Goal: Feedback & Contribution: Leave review/rating

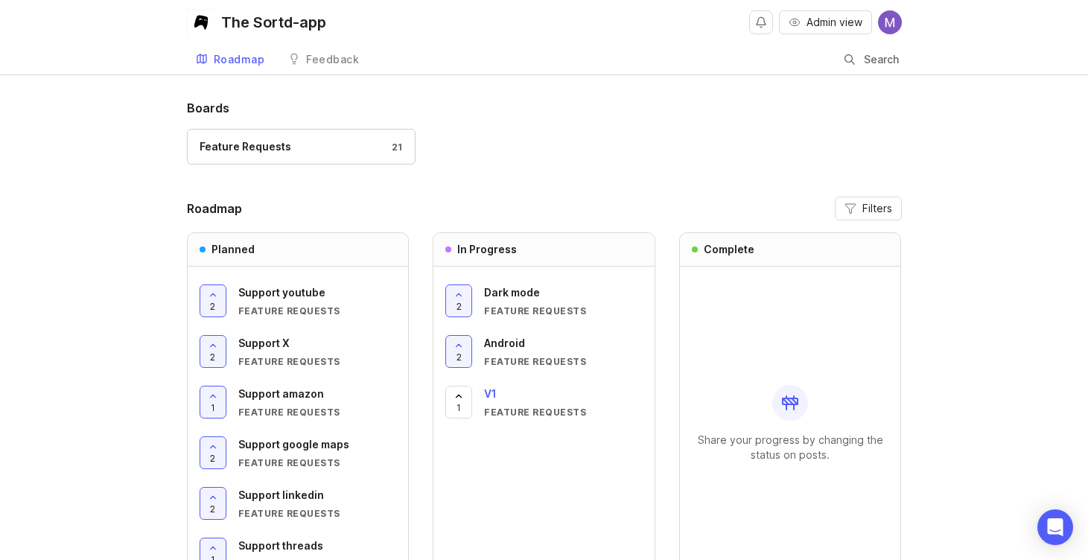
click at [489, 410] on div "Feature Requests" at bounding box center [563, 412] width 159 height 13
click at [455, 409] on div at bounding box center [458, 402] width 25 height 31
click at [293, 342] on div "Support X" at bounding box center [317, 343] width 159 height 16
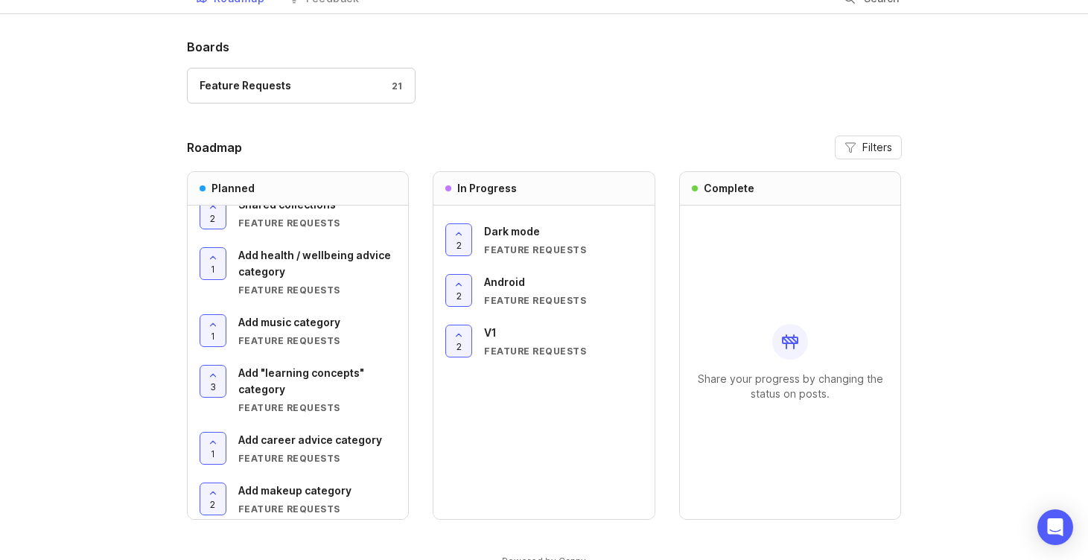
scroll to position [74, 0]
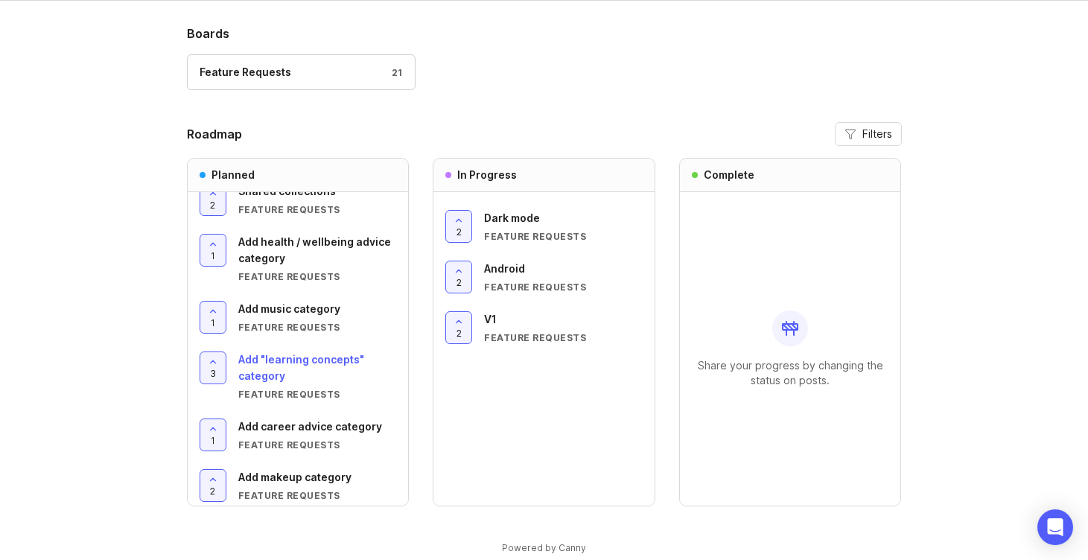
click at [275, 358] on span "Add "learning concepts" category" at bounding box center [301, 367] width 126 height 29
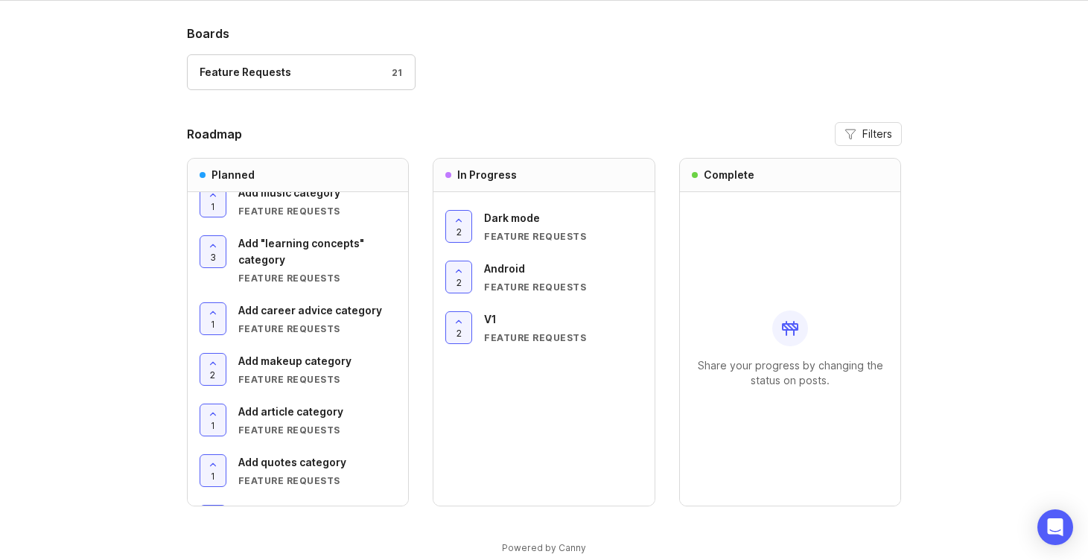
scroll to position [643, 0]
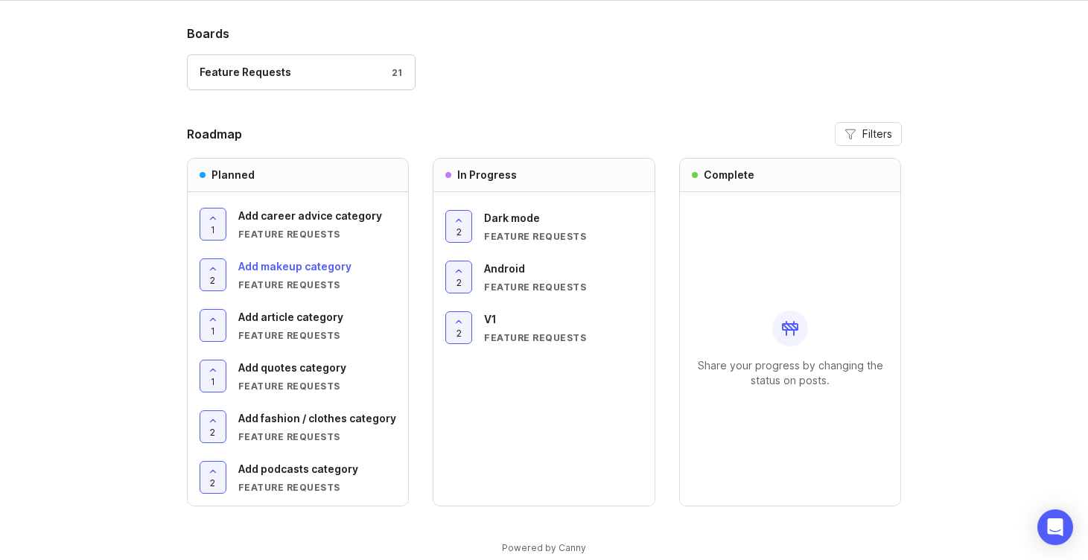
click at [295, 276] on div "Add makeup category Feature Requests" at bounding box center [317, 274] width 159 height 33
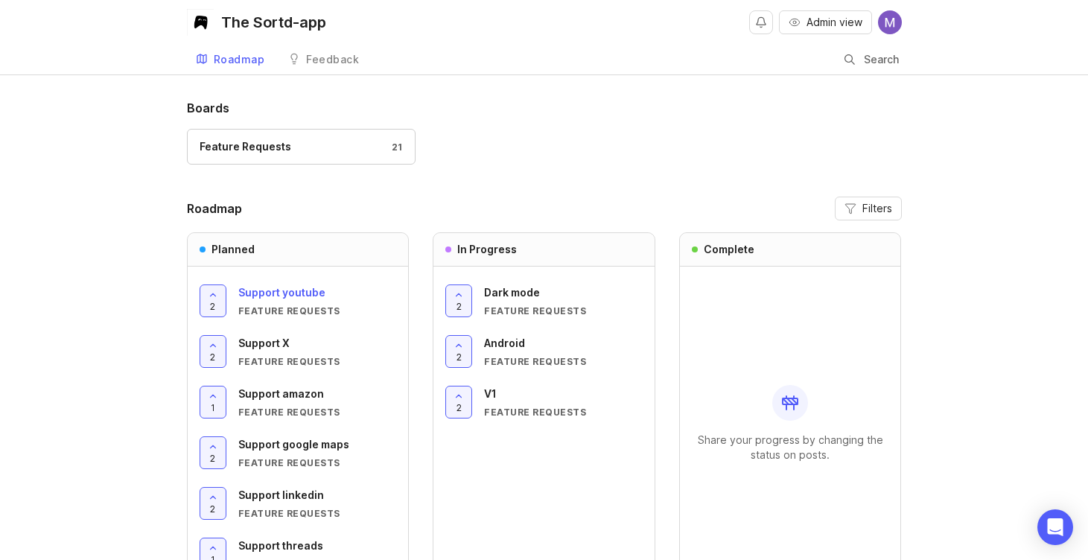
click at [281, 308] on div "Feature Requests" at bounding box center [317, 311] width 159 height 13
click at [285, 293] on span "Support youtube" at bounding box center [281, 292] width 87 height 13
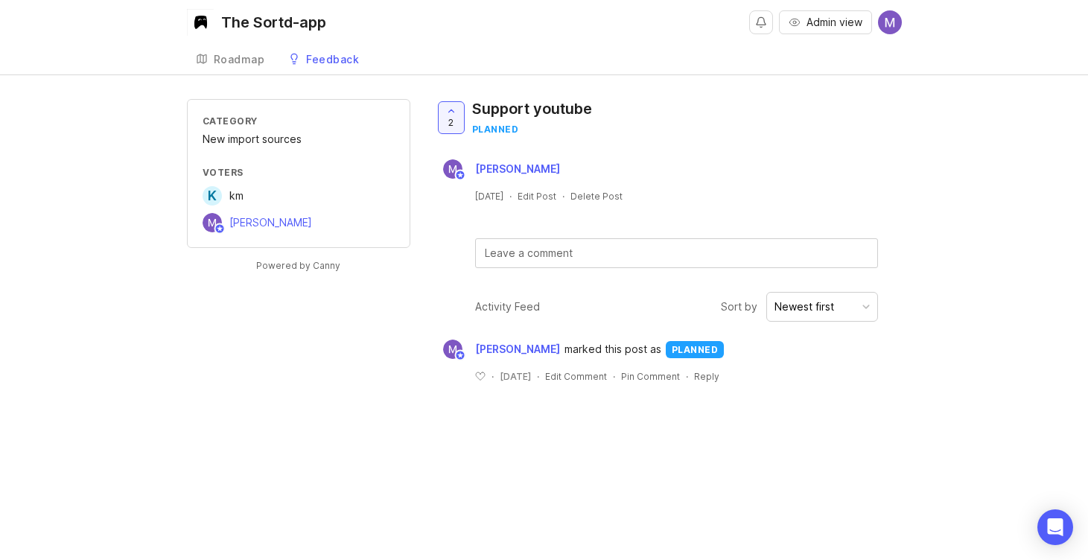
click at [467, 109] on div "2 Support youtube planned" at bounding box center [519, 123] width 170 height 48
click at [442, 118] on div at bounding box center [451, 117] width 25 height 31
click at [450, 127] on span "2" at bounding box center [450, 122] width 5 height 13
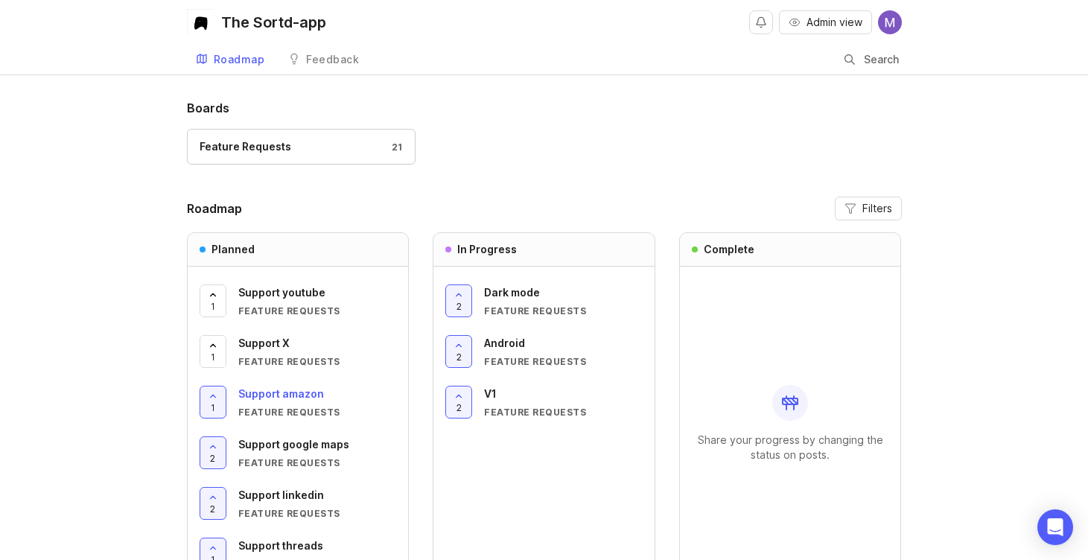
click at [278, 402] on div "Support amazon Feature Requests" at bounding box center [317, 402] width 159 height 33
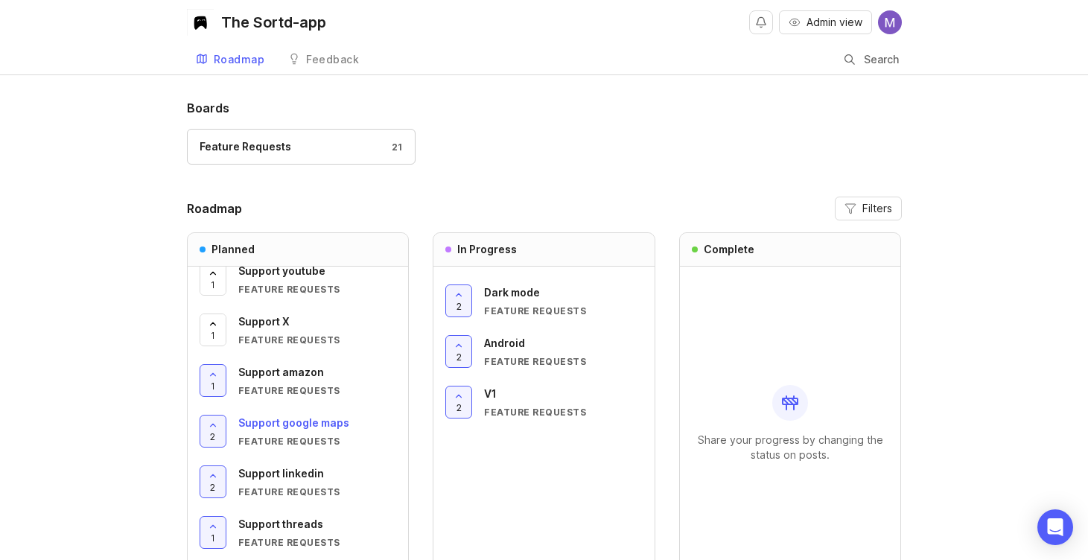
scroll to position [31, 0]
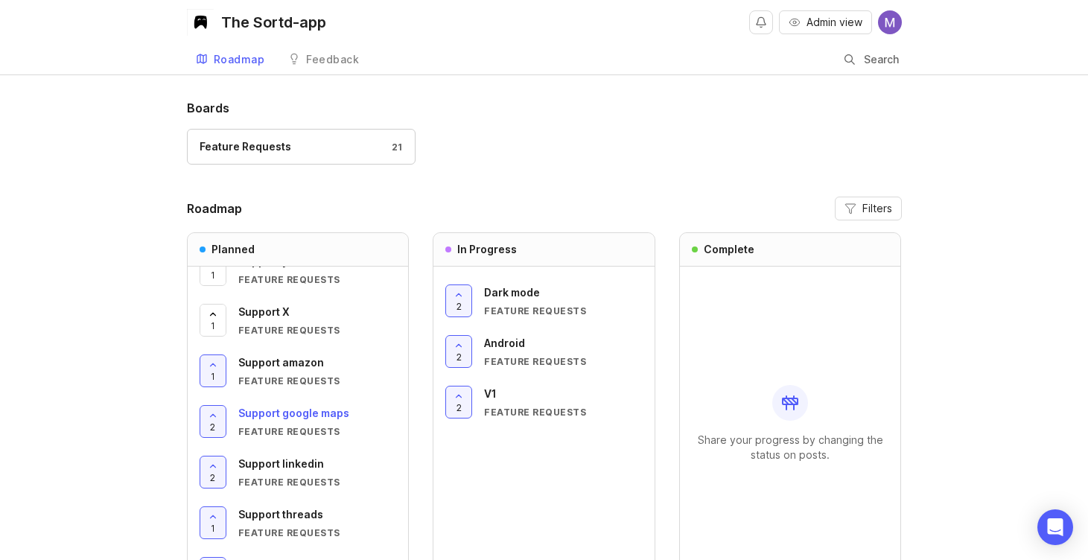
click at [293, 421] on div "Support google maps" at bounding box center [317, 413] width 159 height 16
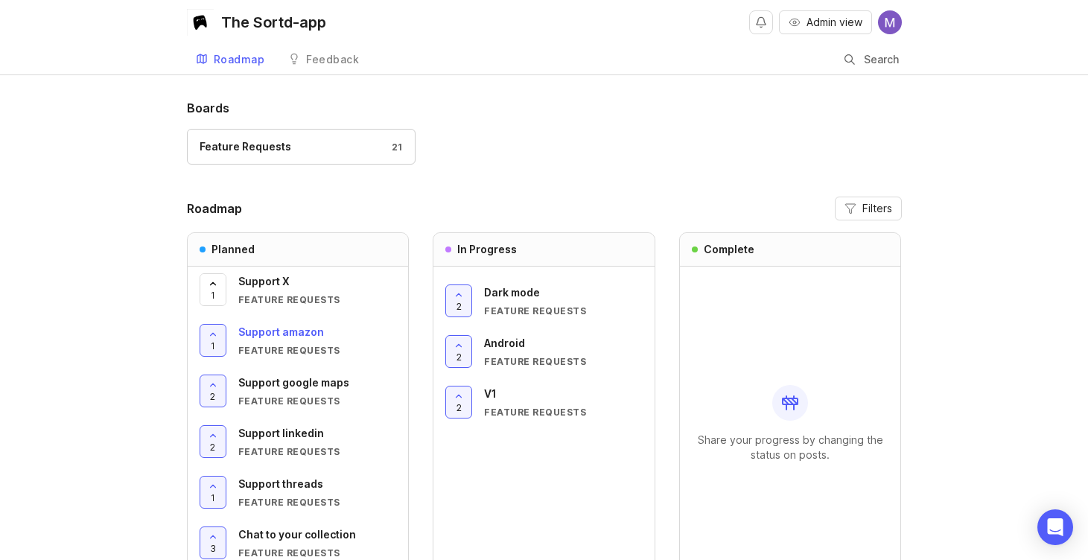
scroll to position [66, 0]
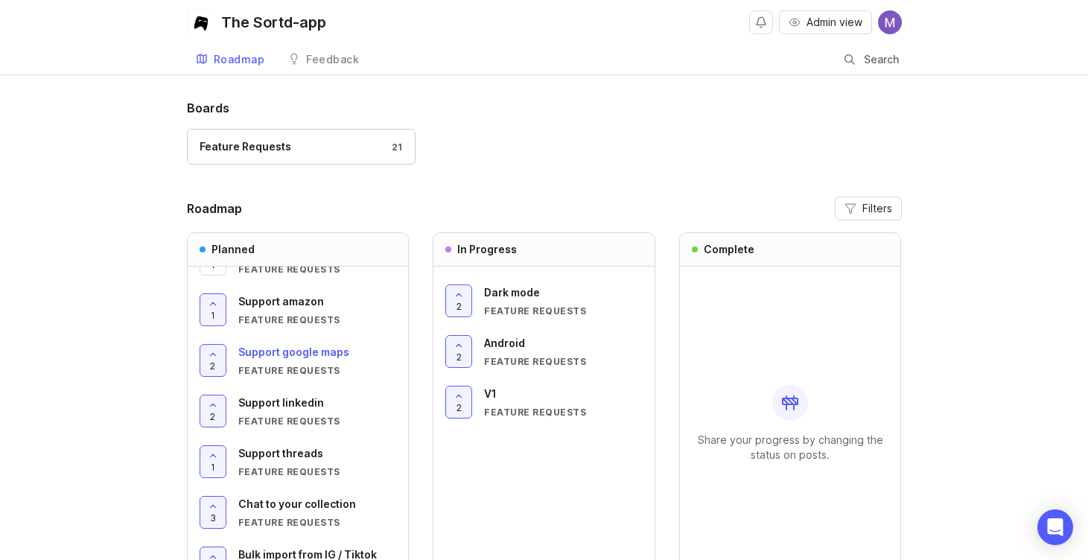
scroll to position [107, 0]
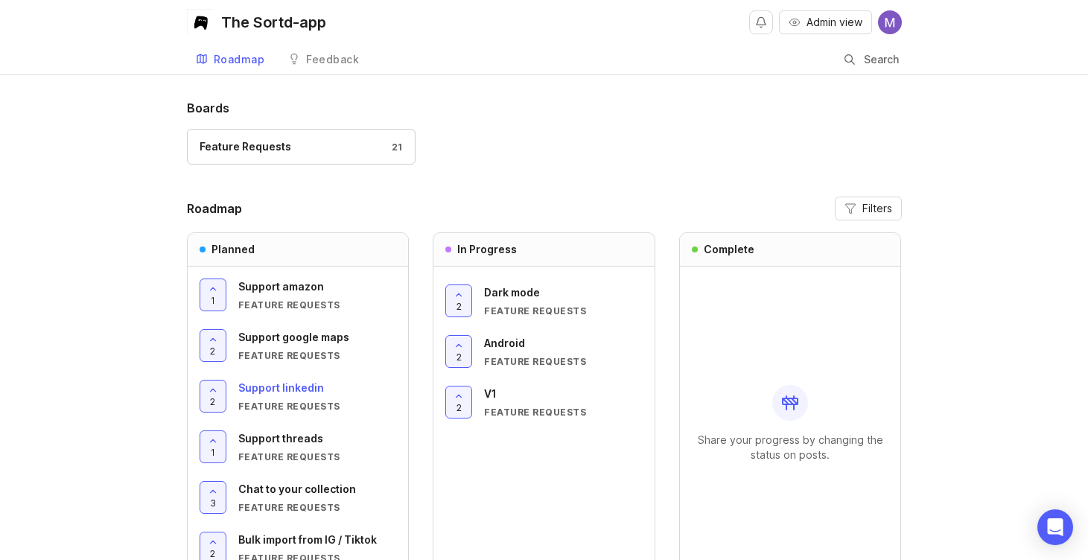
click at [291, 389] on span "Support linkedin" at bounding box center [281, 387] width 86 height 13
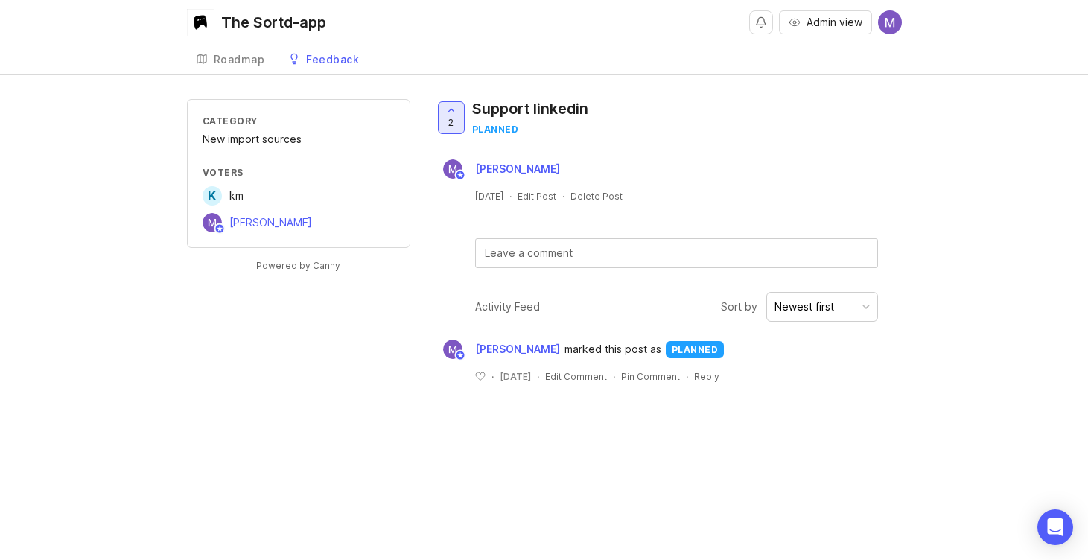
click at [444, 113] on div at bounding box center [451, 117] width 25 height 31
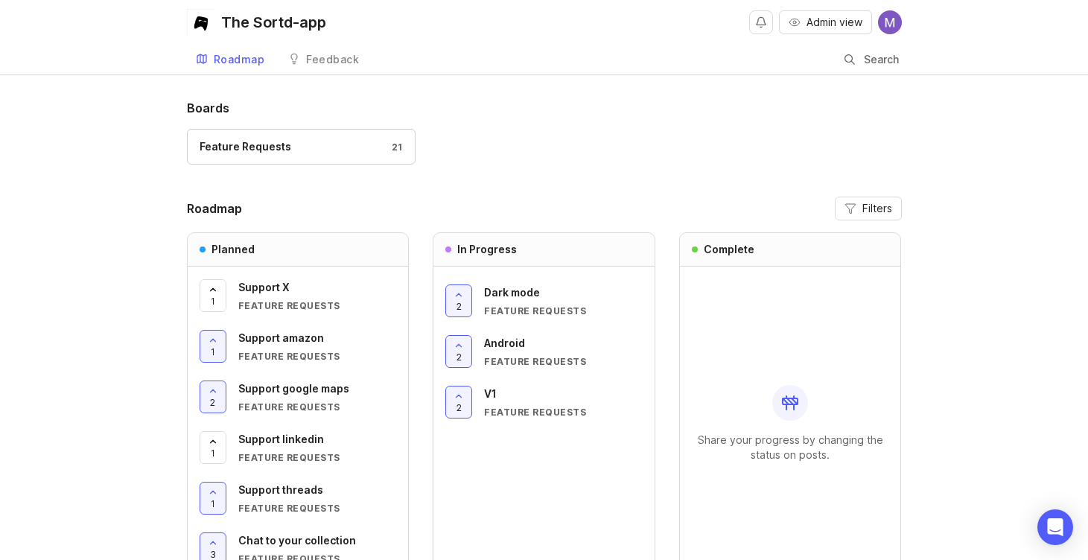
scroll to position [58, 0]
click at [350, 63] on div "Feedback" at bounding box center [332, 59] width 53 height 10
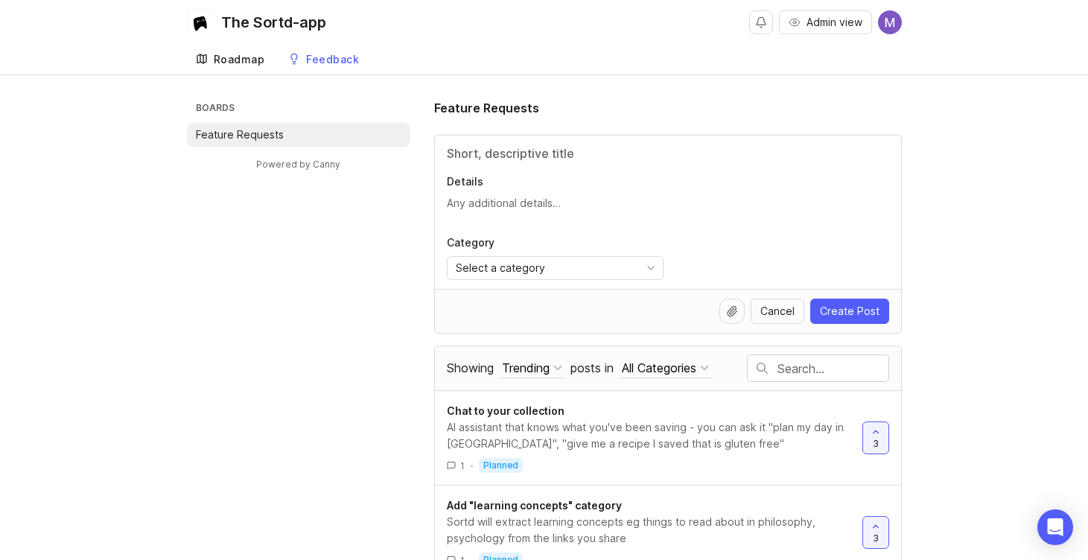
click at [255, 58] on div "Roadmap" at bounding box center [239, 59] width 51 height 10
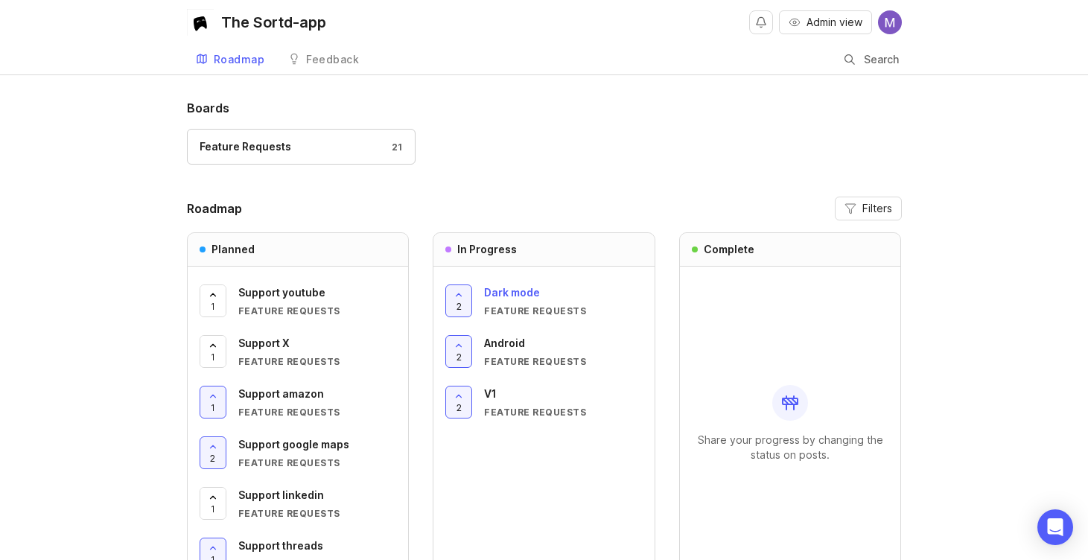
click at [520, 295] on span "Dark mode" at bounding box center [512, 292] width 56 height 13
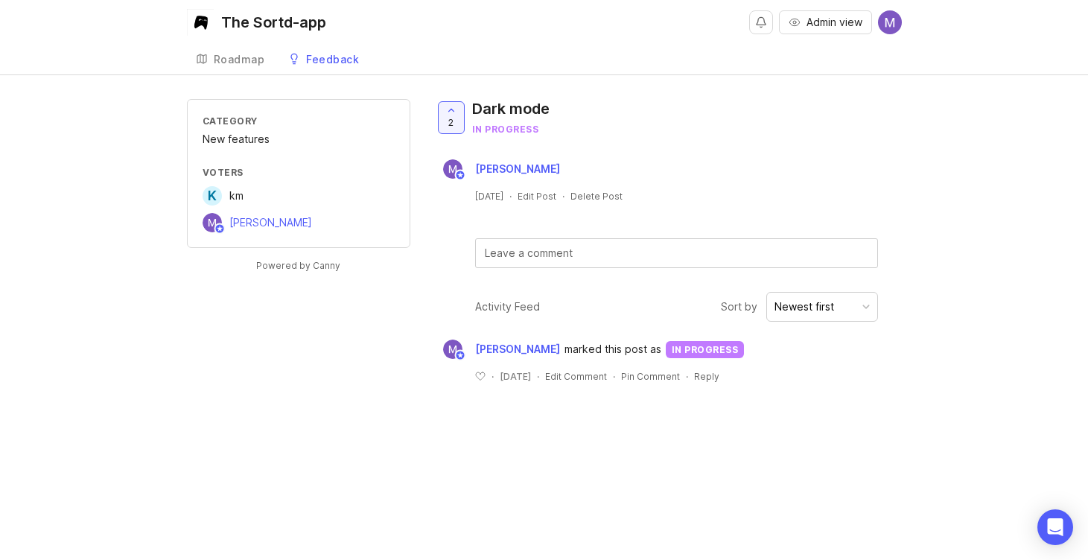
click at [451, 111] on icon at bounding box center [451, 110] width 10 height 10
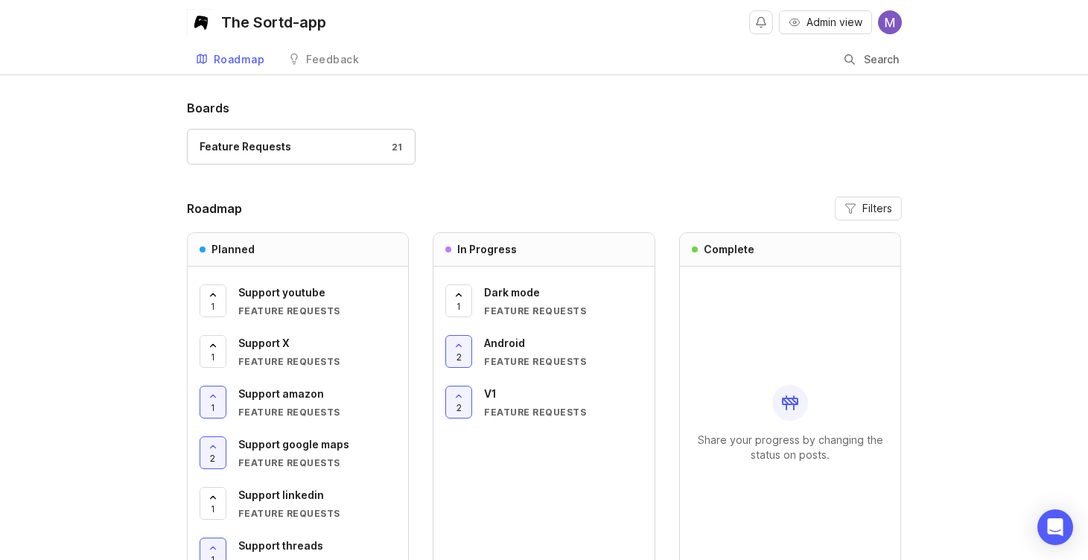
click at [512, 331] on div "1 Dark mode Feature Requests 2 Android Feature Requests 2 V1 Feature Requests" at bounding box center [543, 343] width 197 height 152
click at [515, 340] on span "Android" at bounding box center [504, 343] width 41 height 13
click at [464, 306] on div at bounding box center [458, 300] width 25 height 31
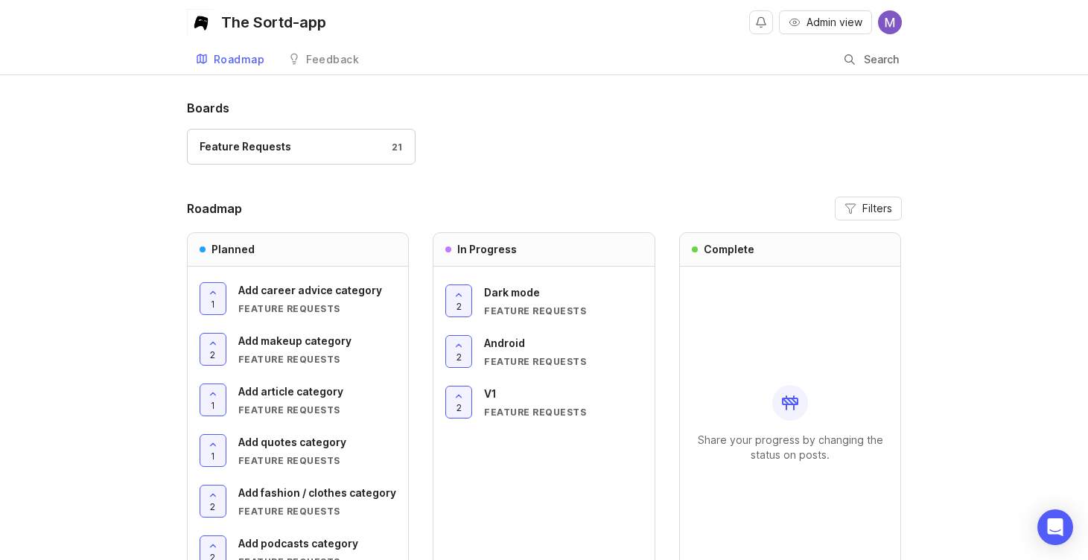
scroll to position [102, 0]
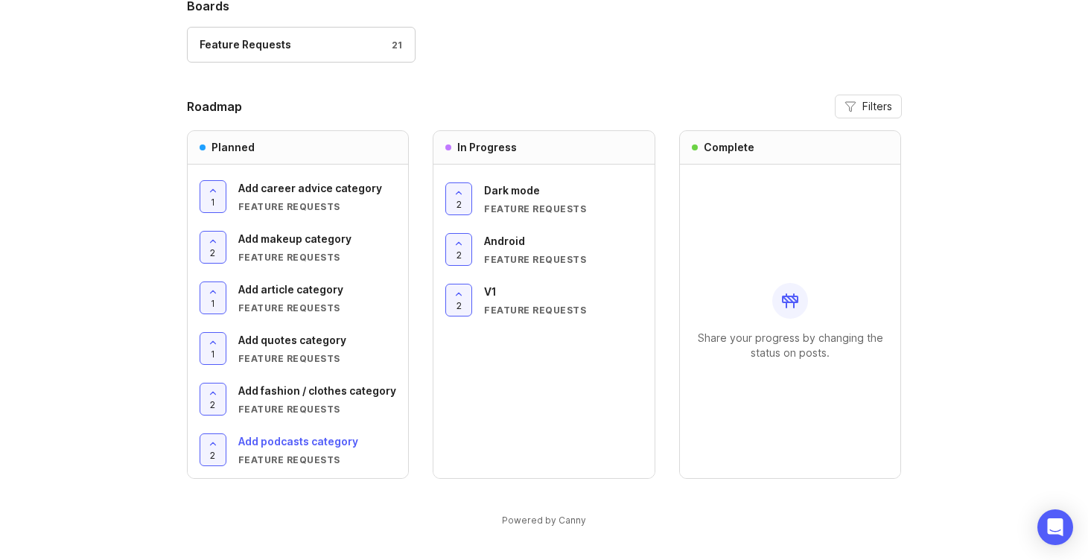
click at [288, 445] on span "Add podcasts category" at bounding box center [298, 441] width 120 height 13
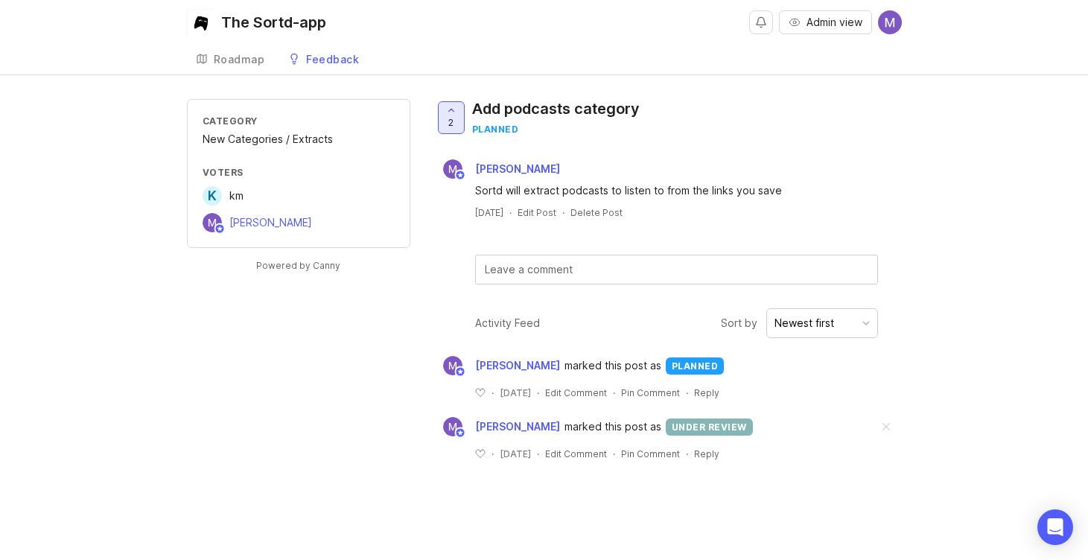
click at [443, 113] on div at bounding box center [451, 117] width 25 height 31
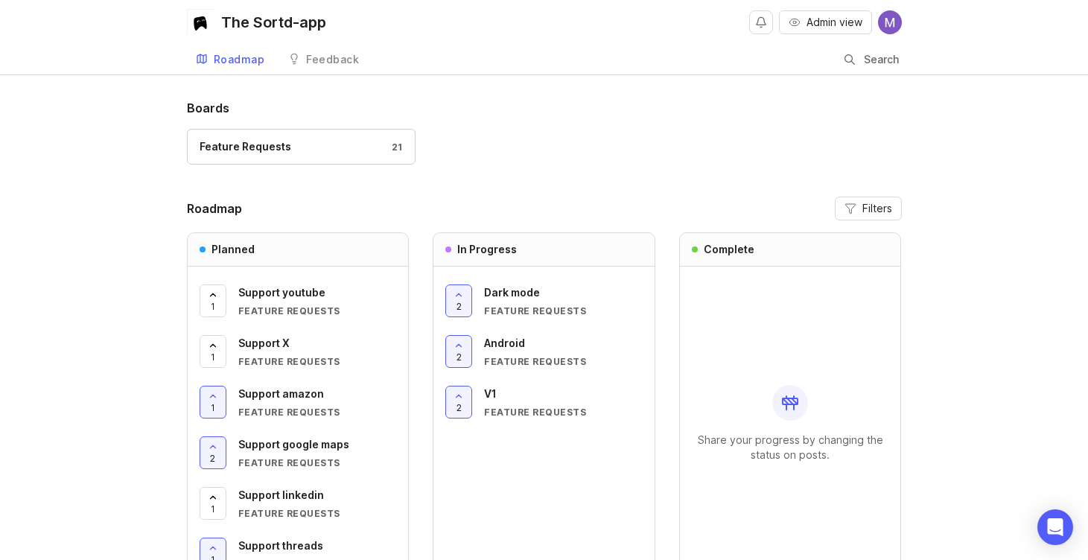
scroll to position [102, 0]
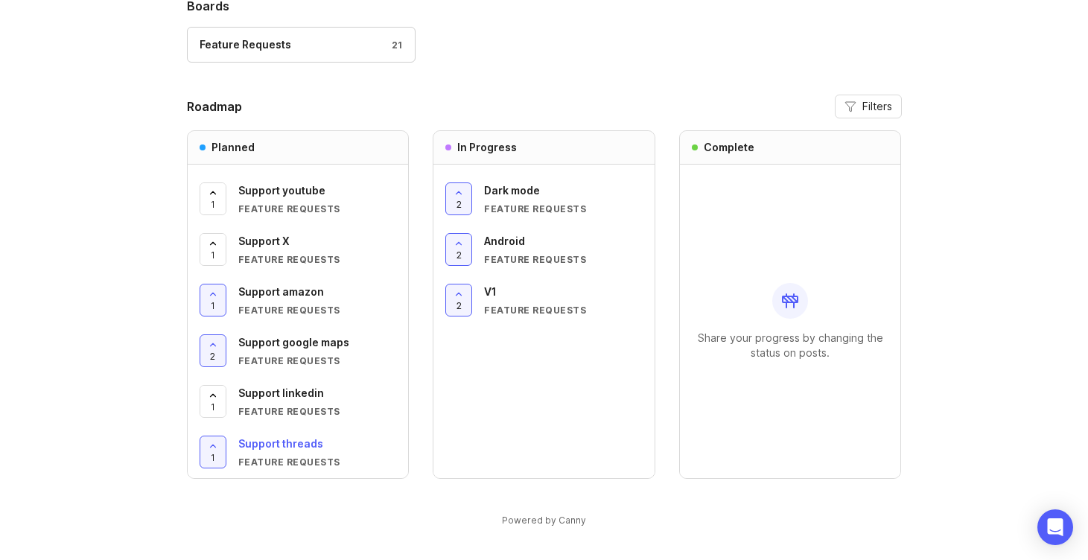
click at [286, 439] on span "Support threads" at bounding box center [280, 443] width 85 height 13
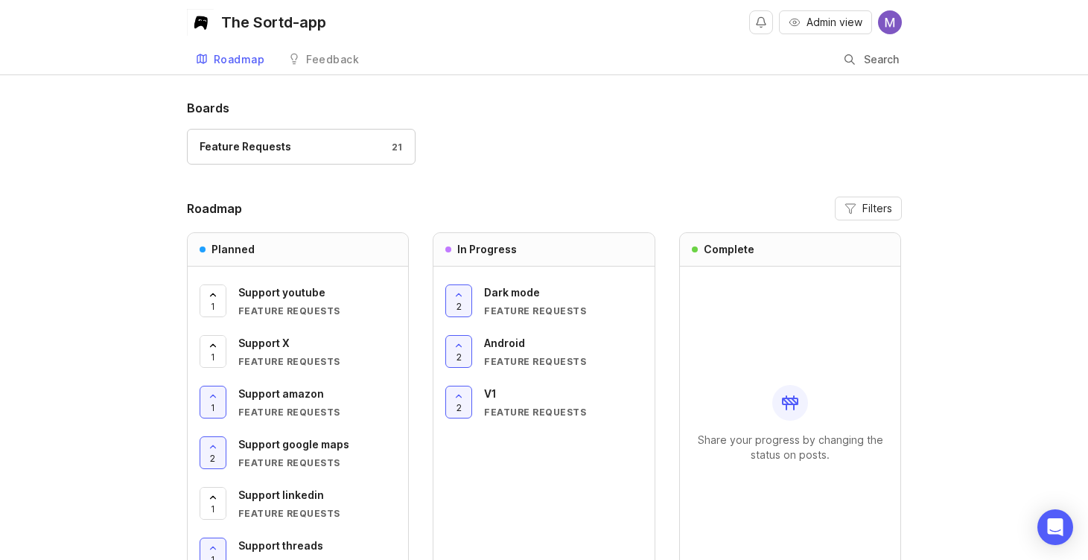
scroll to position [102, 0]
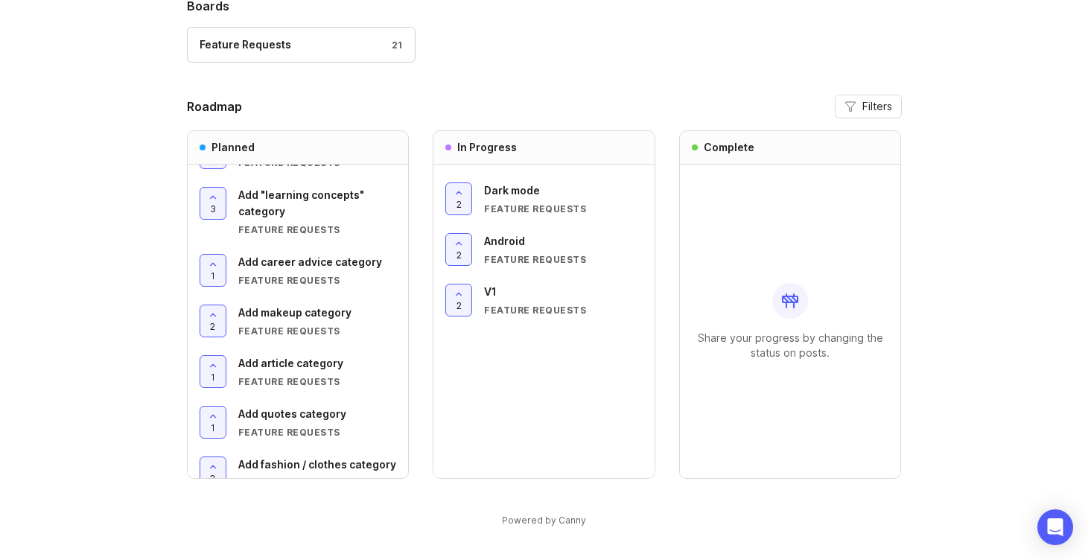
scroll to position [643, 0]
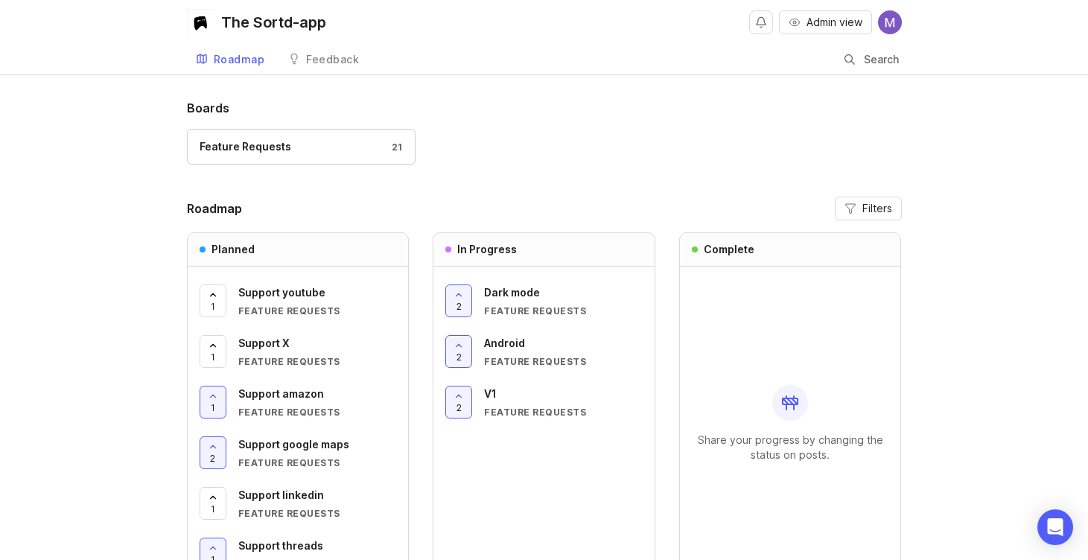
scroll to position [102, 0]
